Goal: Task Accomplishment & Management: Use online tool/utility

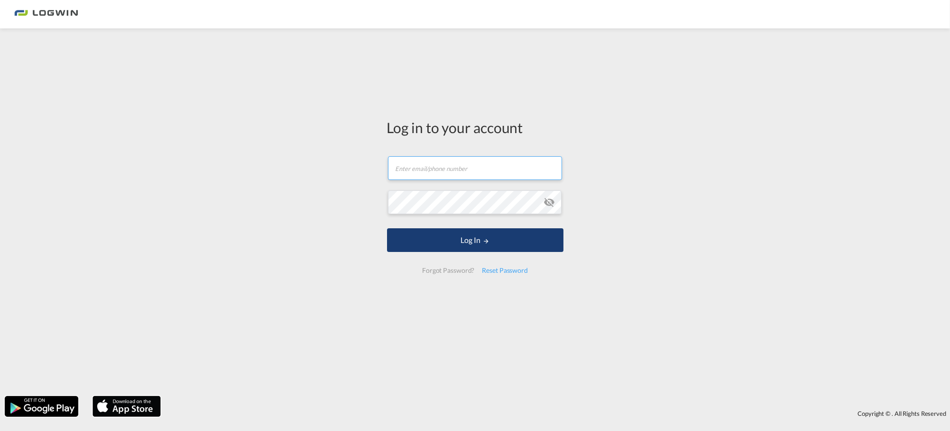
type input "[PERSON_NAME][EMAIL_ADDRESS][DOMAIN_NAME]"
click at [435, 245] on button "Log In" at bounding box center [475, 241] width 176 height 24
